Goal: Information Seeking & Learning: Learn about a topic

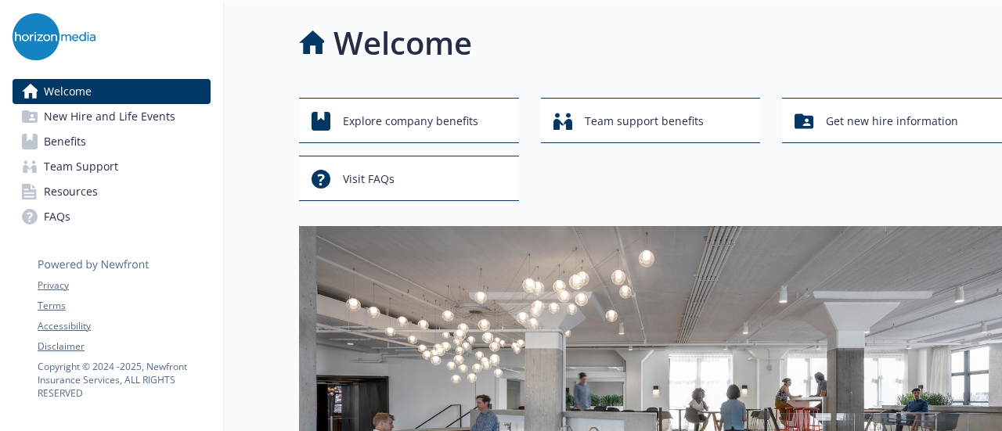
click at [84, 133] on span "Benefits" at bounding box center [65, 141] width 42 height 25
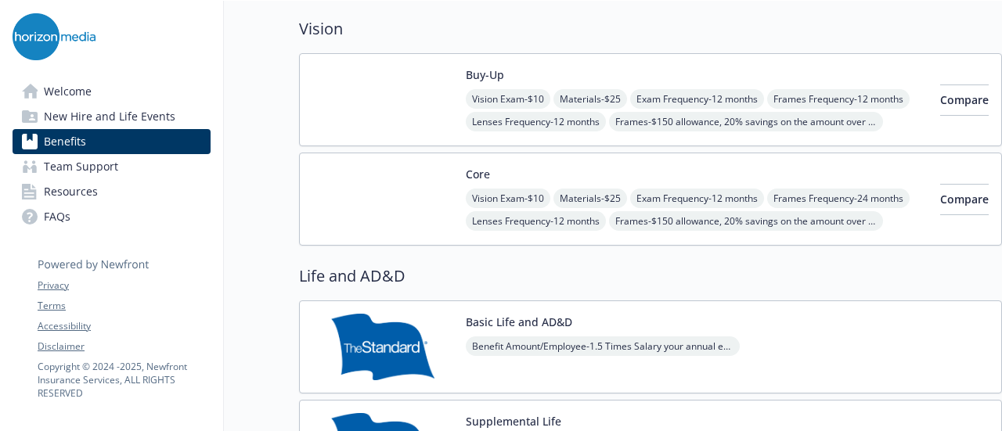
scroll to position [903, 0]
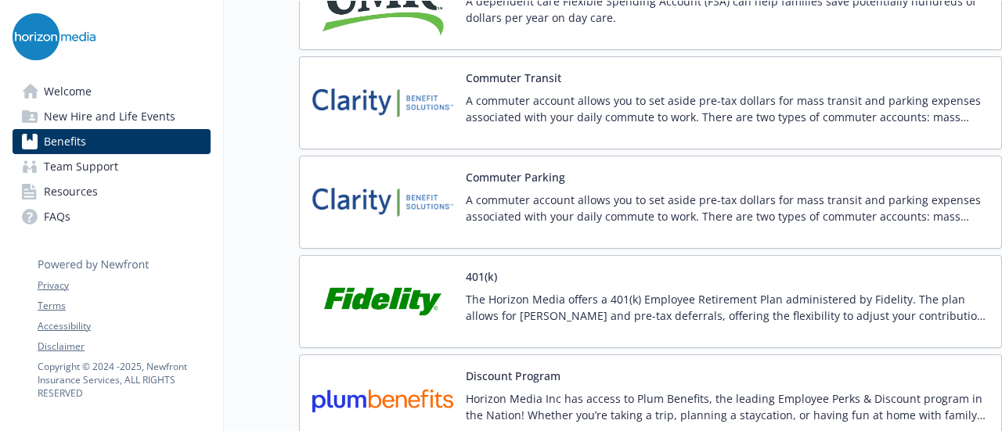
click at [583, 296] on p "The Horizon Media offers a 401(k) Employee Retirement Plan administered by Fide…" at bounding box center [727, 307] width 523 height 33
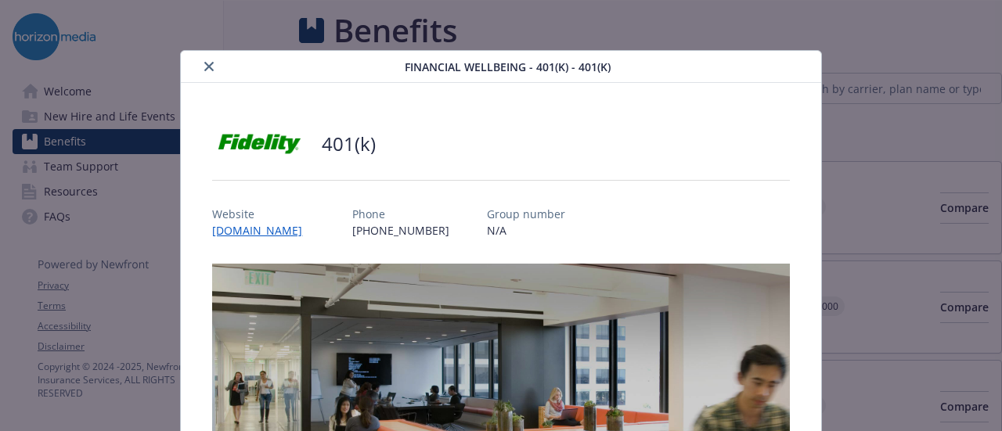
scroll to position [47, 0]
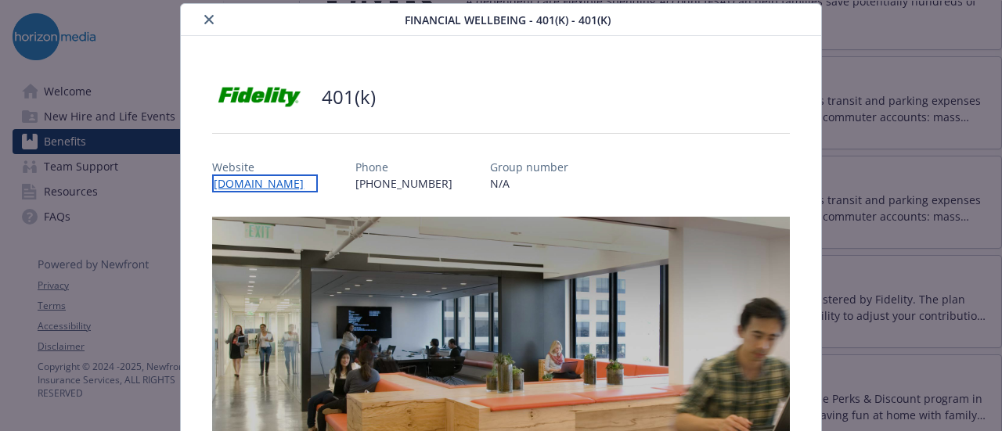
click at [268, 185] on link "[DOMAIN_NAME]" at bounding box center [265, 183] width 106 height 18
